Goal: Task Accomplishment & Management: Complete application form

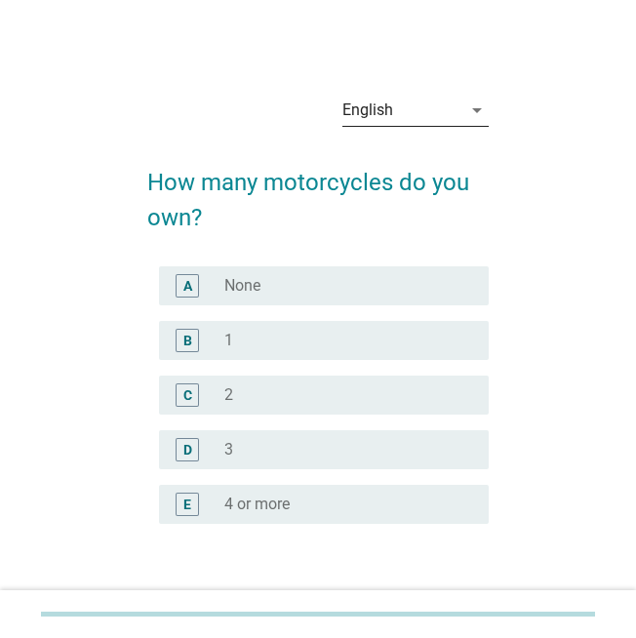
click at [481, 114] on icon "arrow_drop_down" at bounding box center [476, 110] width 23 height 23
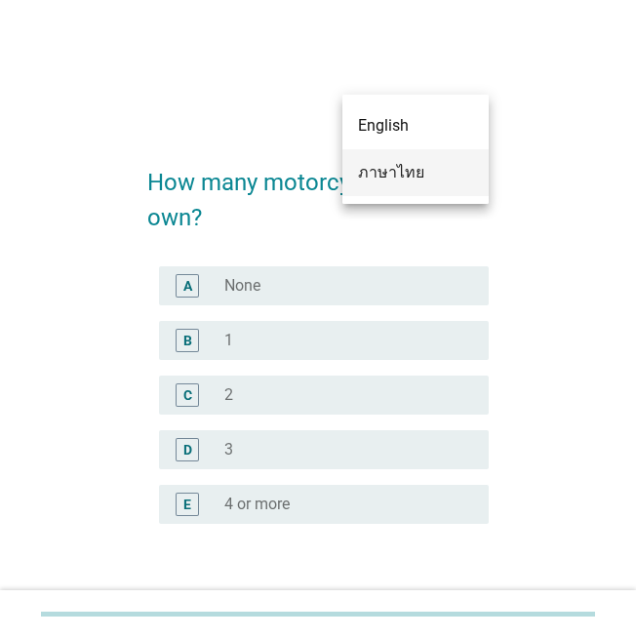
click at [411, 171] on div "ภาษาไทย" at bounding box center [415, 172] width 115 height 23
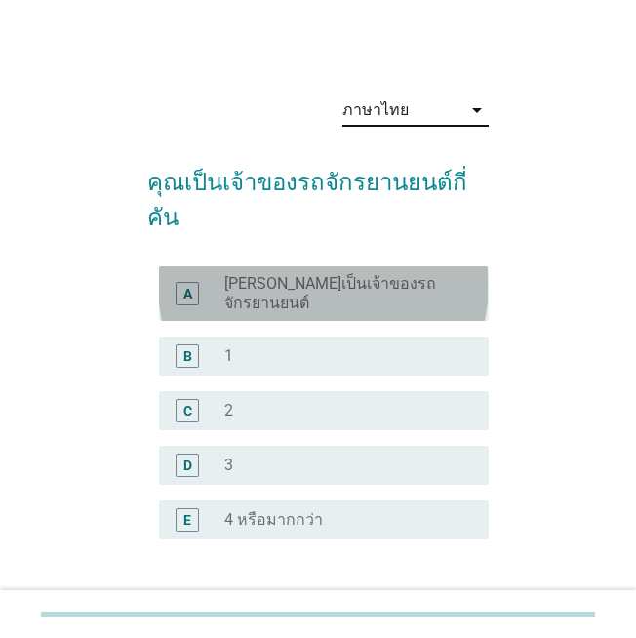
click at [417, 274] on label "[PERSON_NAME]เป็นเจ้าของรถจักรยานยนต์" at bounding box center [340, 293] width 232 height 39
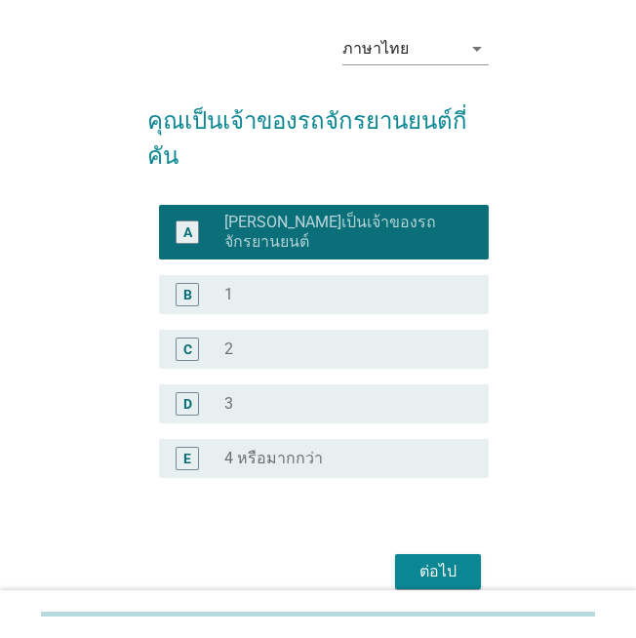
scroll to position [94, 0]
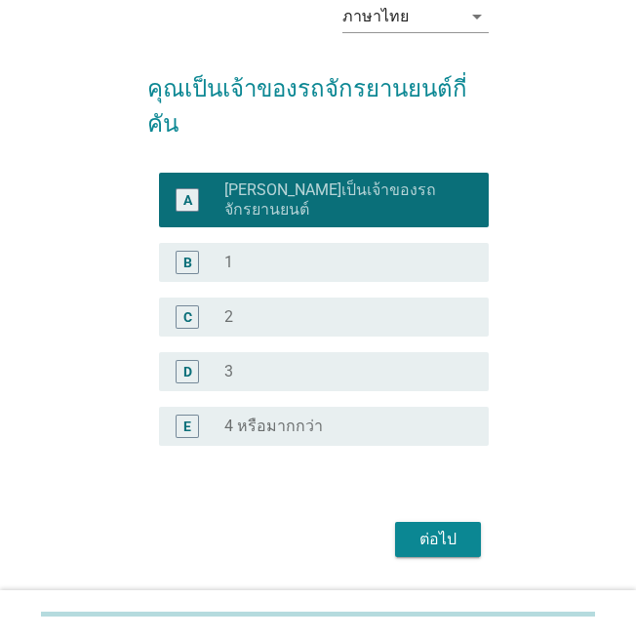
click at [445, 575] on div "ภาษาไทย arrow_drop_down คุณเป็นเจ้าของรถจักรยานยนต์กี่คัน A radio_button_checke…" at bounding box center [318, 273] width 636 height 735
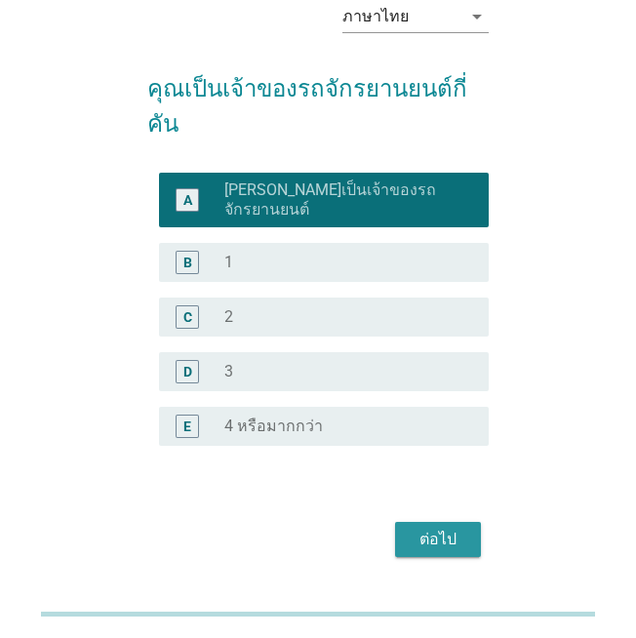
click at [452, 528] on div "ต่อไป" at bounding box center [438, 539] width 55 height 23
